Goal: Task Accomplishment & Management: Manage account settings

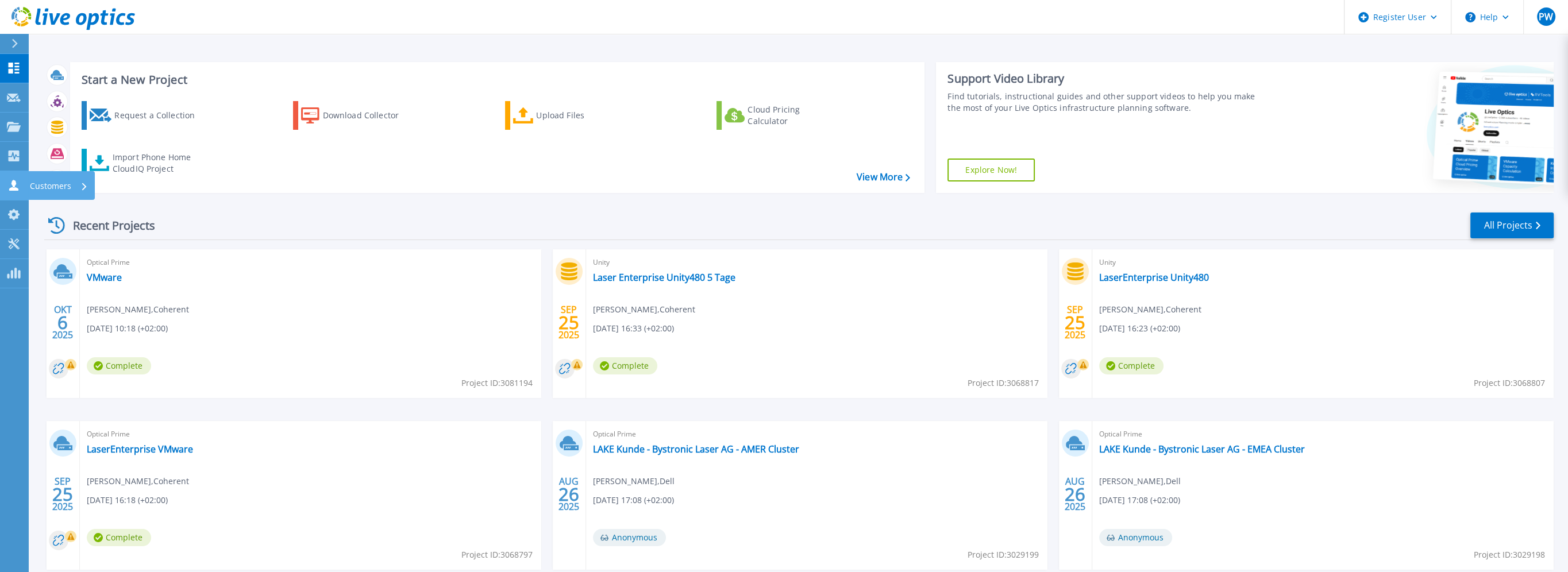
click at [11, 187] on icon at bounding box center [13, 185] width 13 height 11
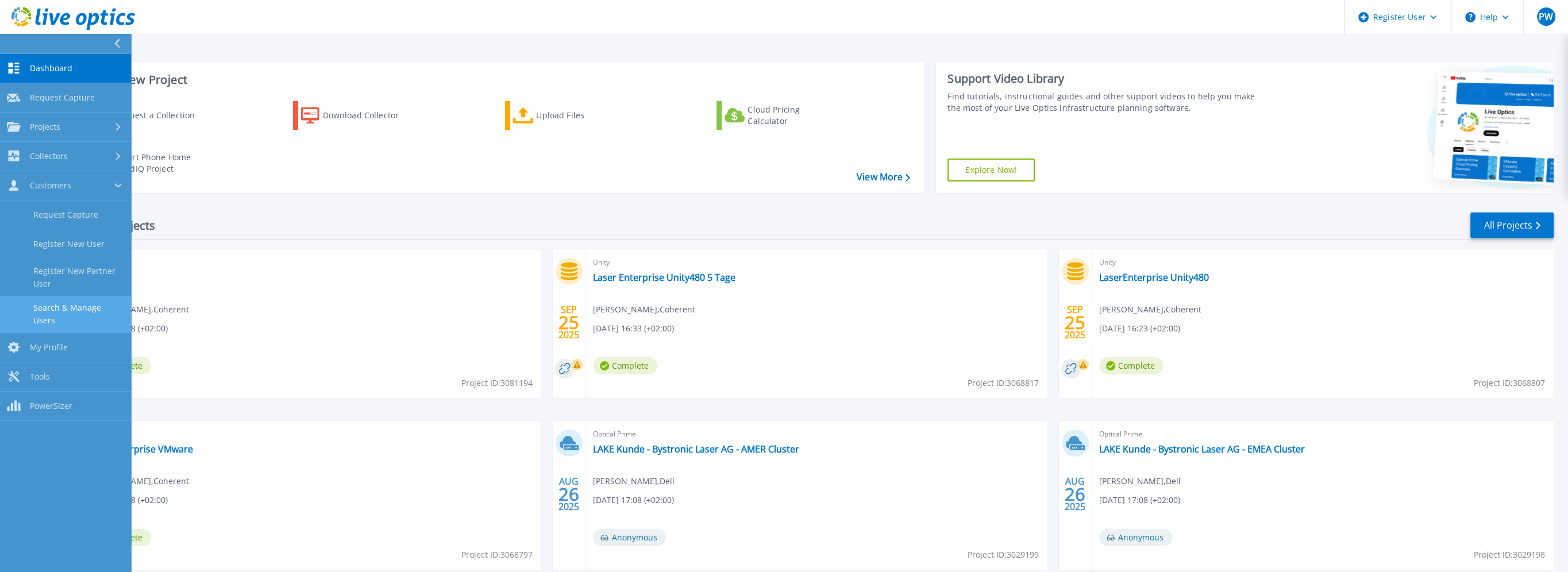
click at [89, 310] on link "Search & Manage Users" at bounding box center [65, 314] width 131 height 37
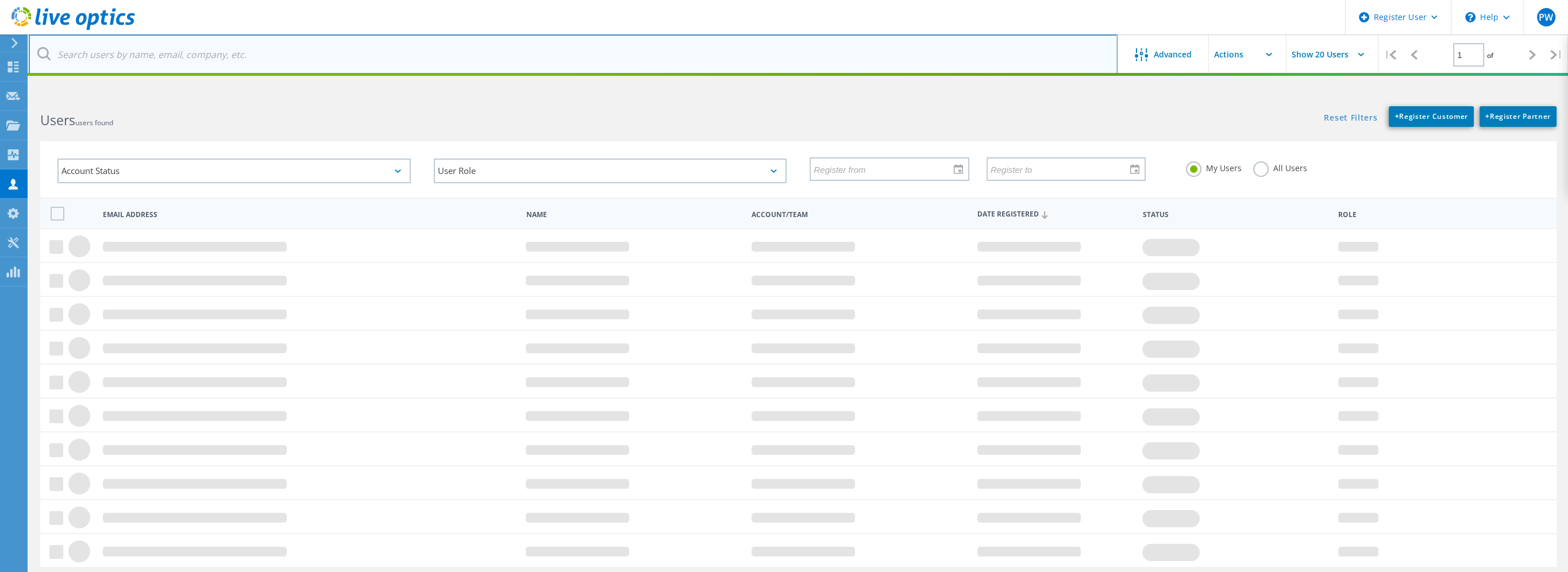
click at [293, 55] on input "text" at bounding box center [573, 55] width 1089 height 40
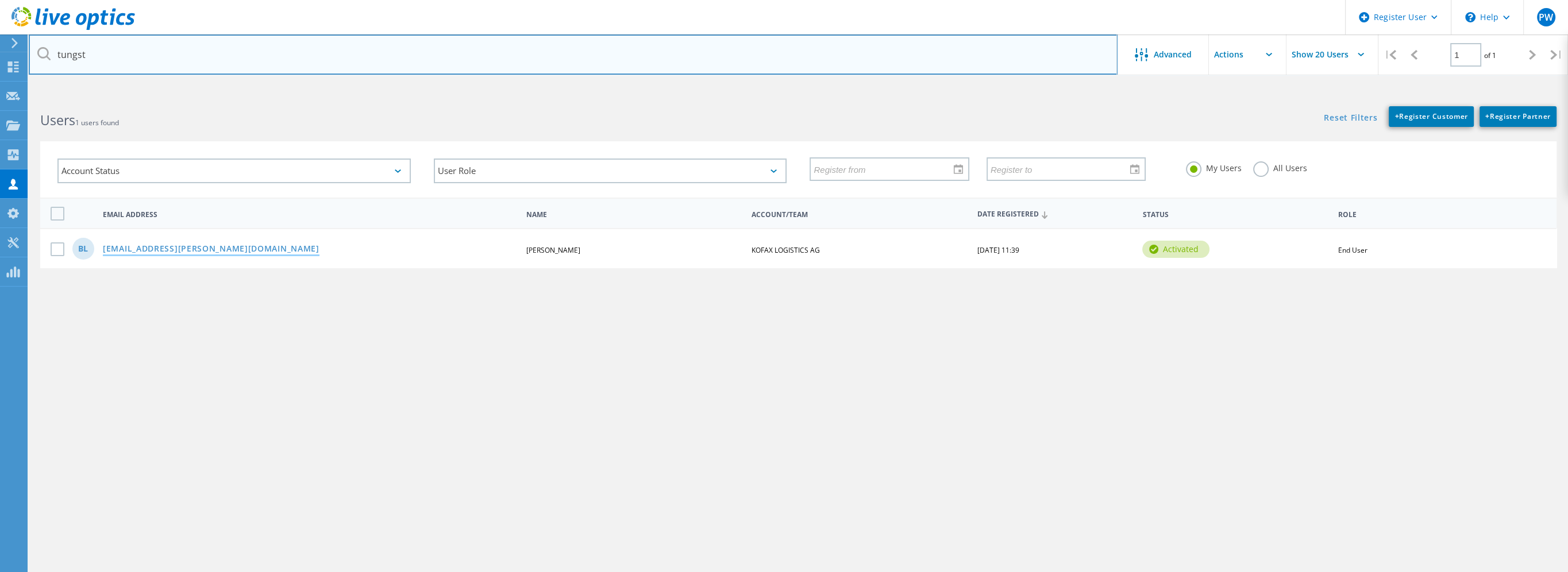
type input "tungst"
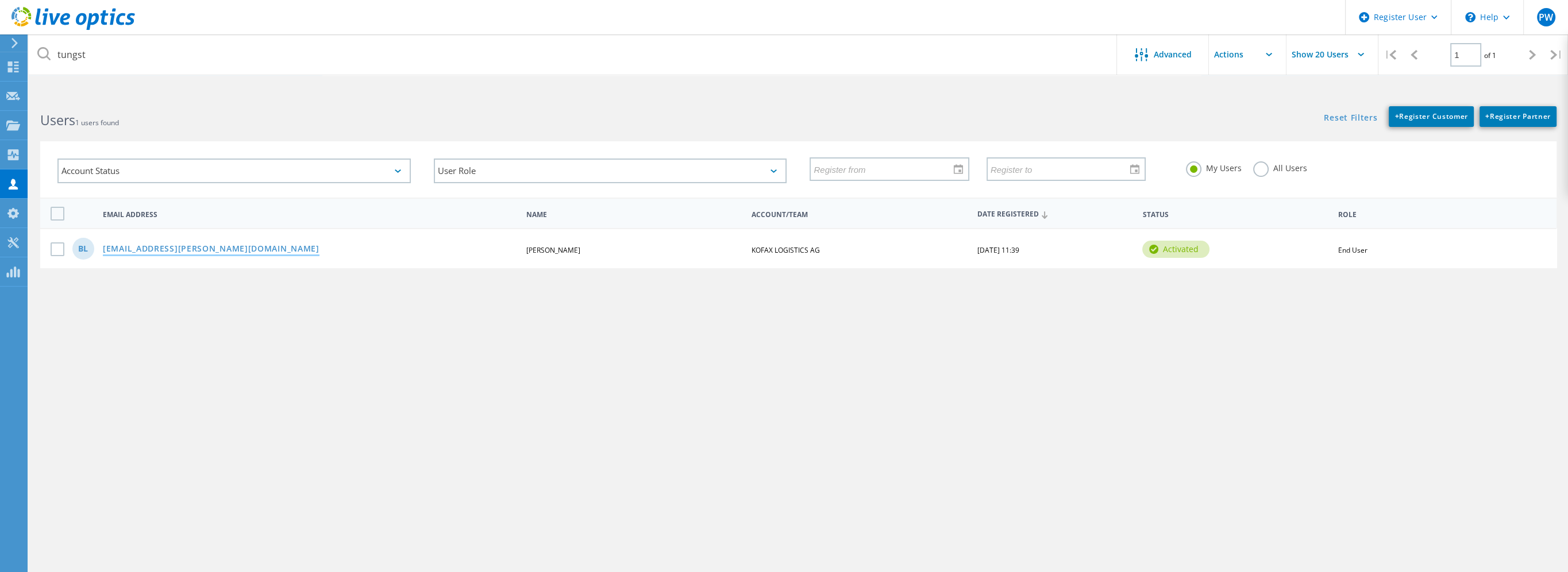
click at [243, 251] on link "[EMAIL_ADDRESS][PERSON_NAME][DOMAIN_NAME]" at bounding box center [211, 249] width 217 height 10
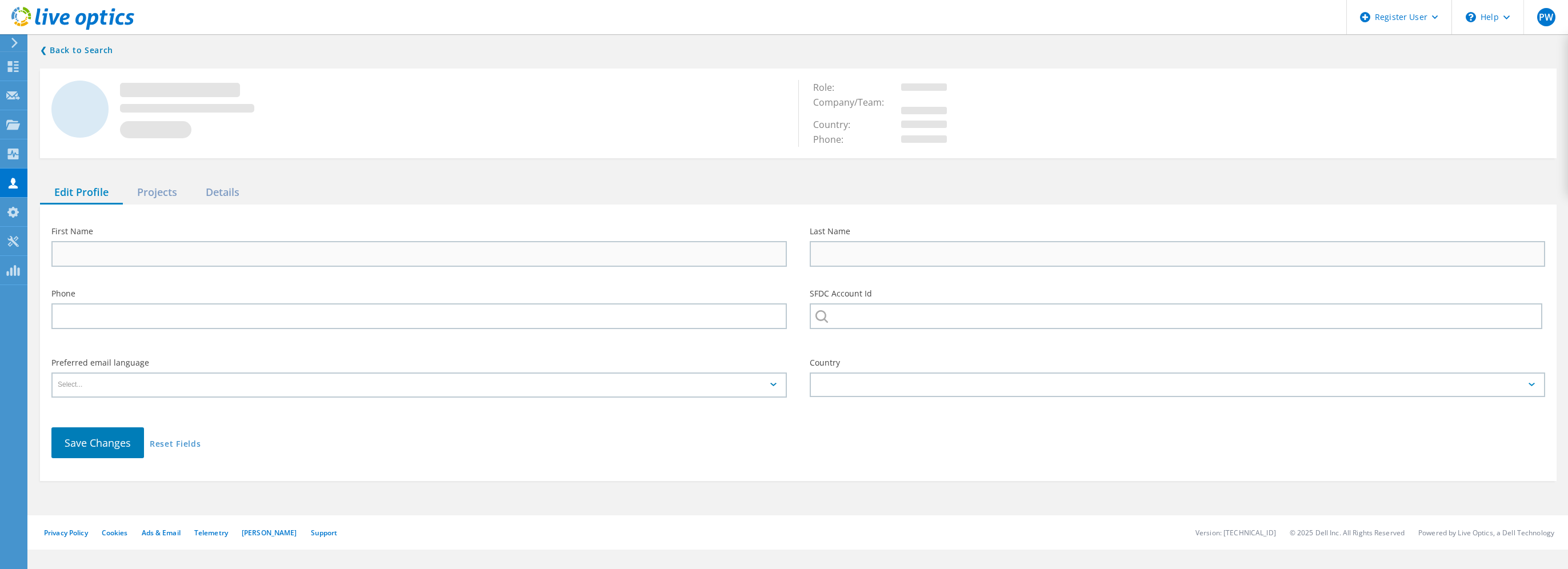
type input "Bart"
type input "[PERSON_NAME]"
type input "KOFAX LOGISTICS AG"
type input "English"
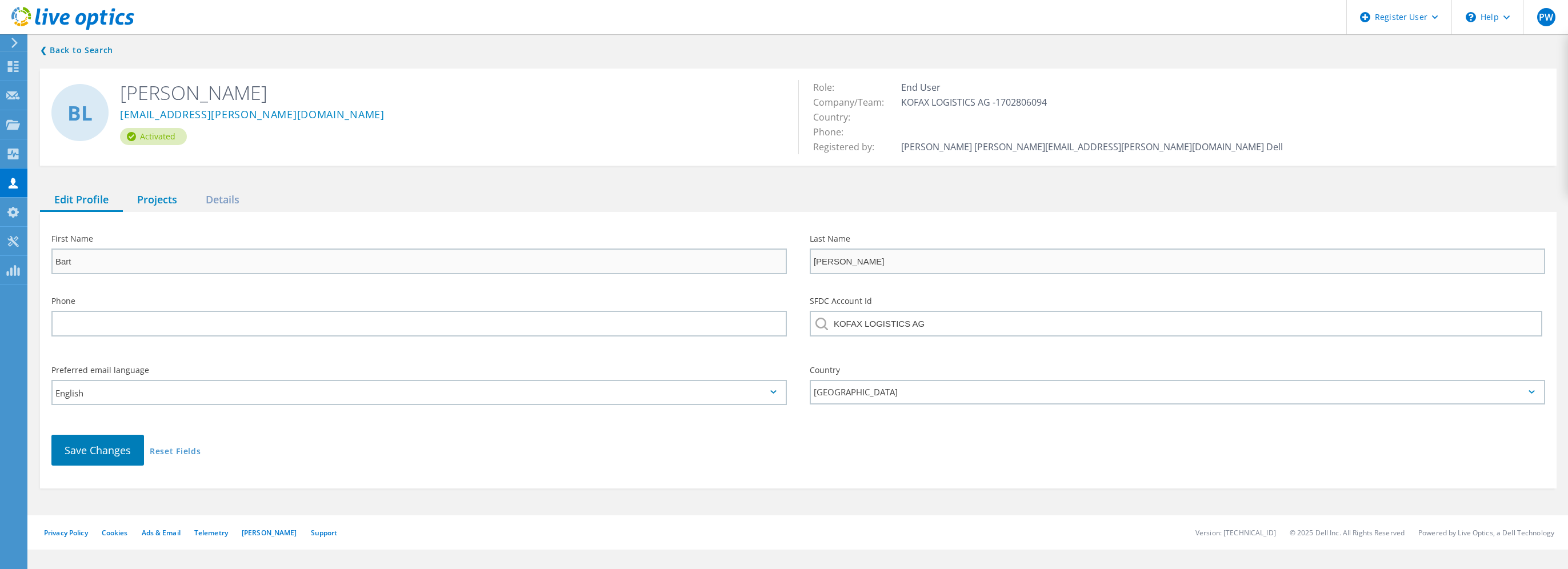
click at [163, 199] on div "Projects" at bounding box center [157, 200] width 69 height 23
